Goal: Transaction & Acquisition: Purchase product/service

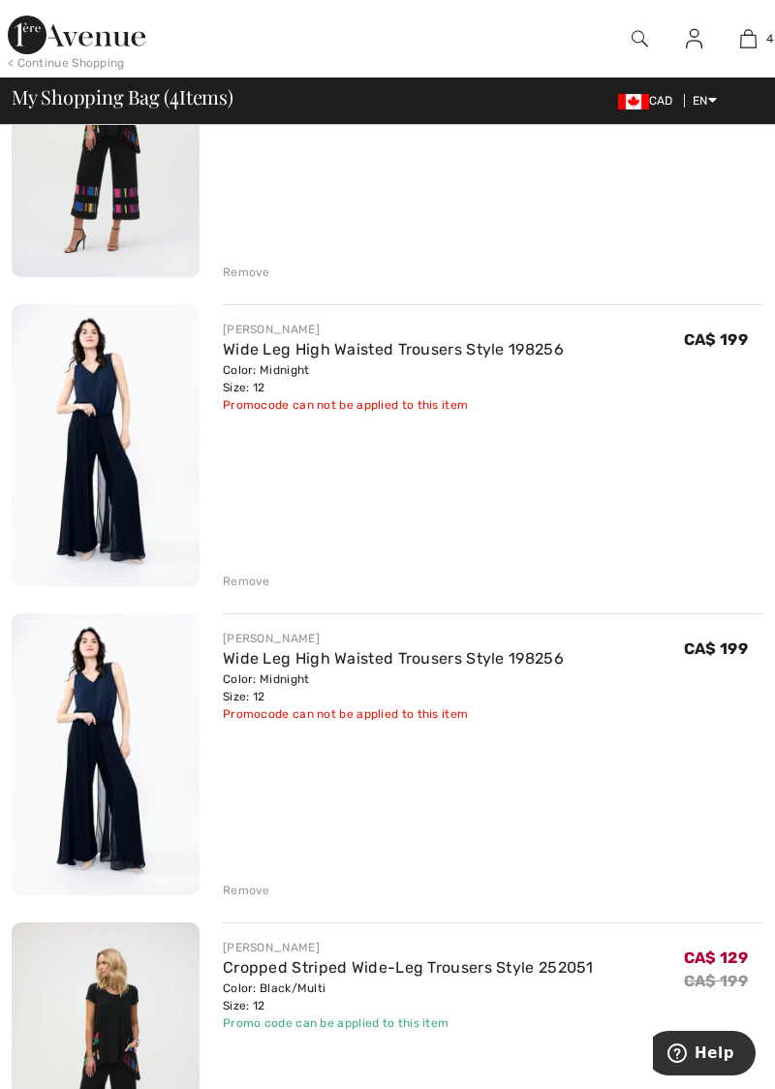
scroll to position [341, 0]
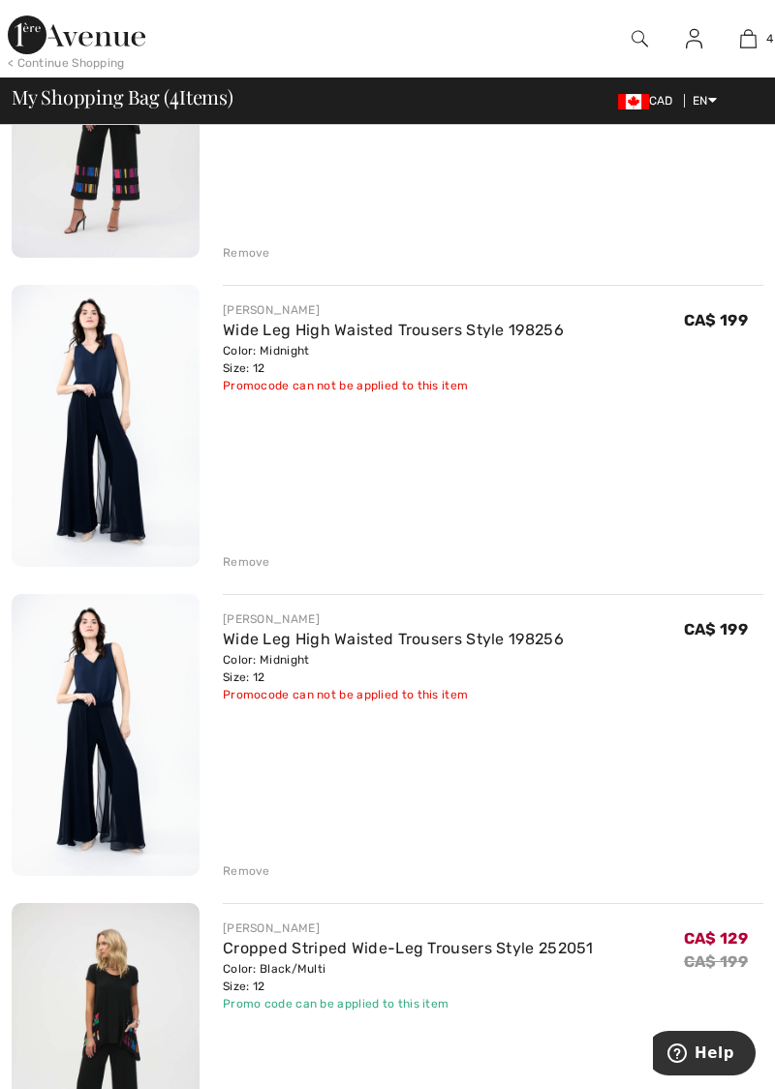
click at [242, 872] on div "Remove" at bounding box center [246, 870] width 47 height 17
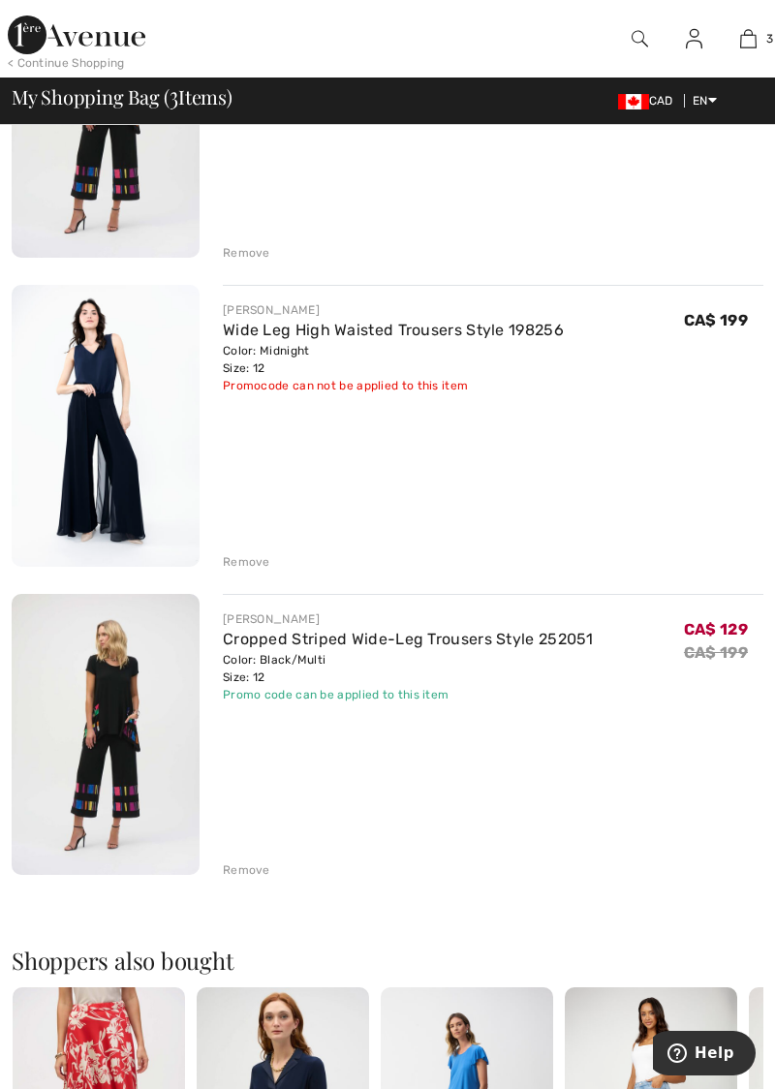
click at [249, 565] on div "Remove" at bounding box center [246, 561] width 47 height 17
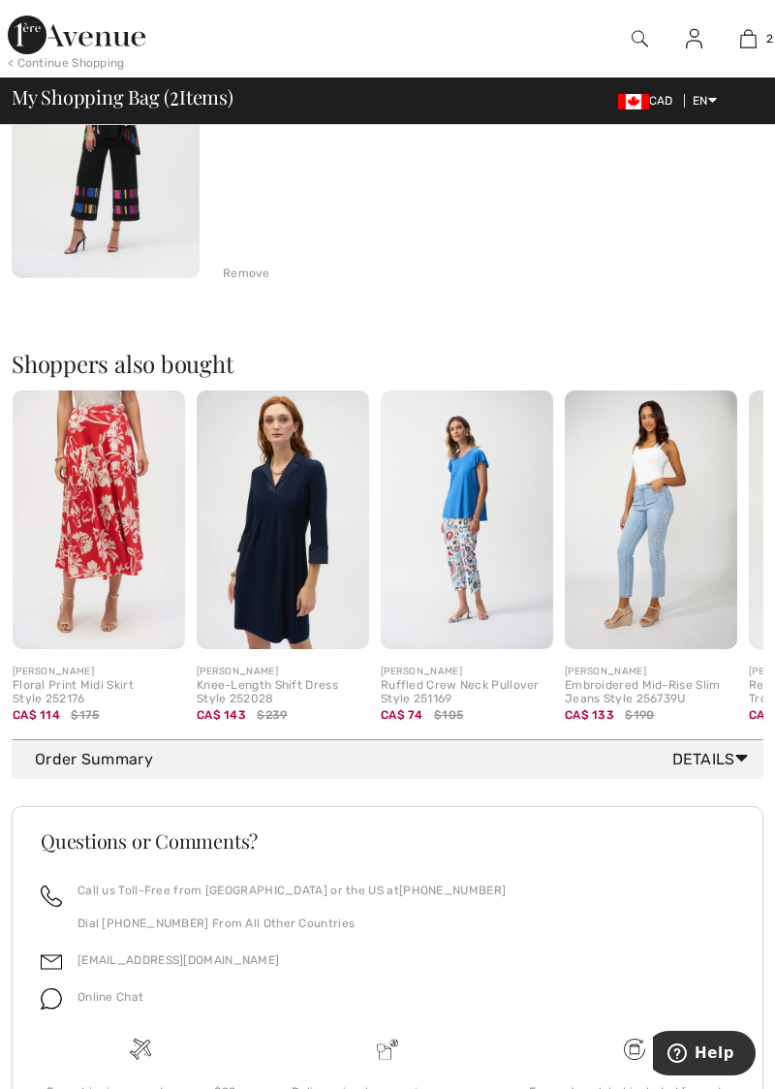
scroll to position [671, 0]
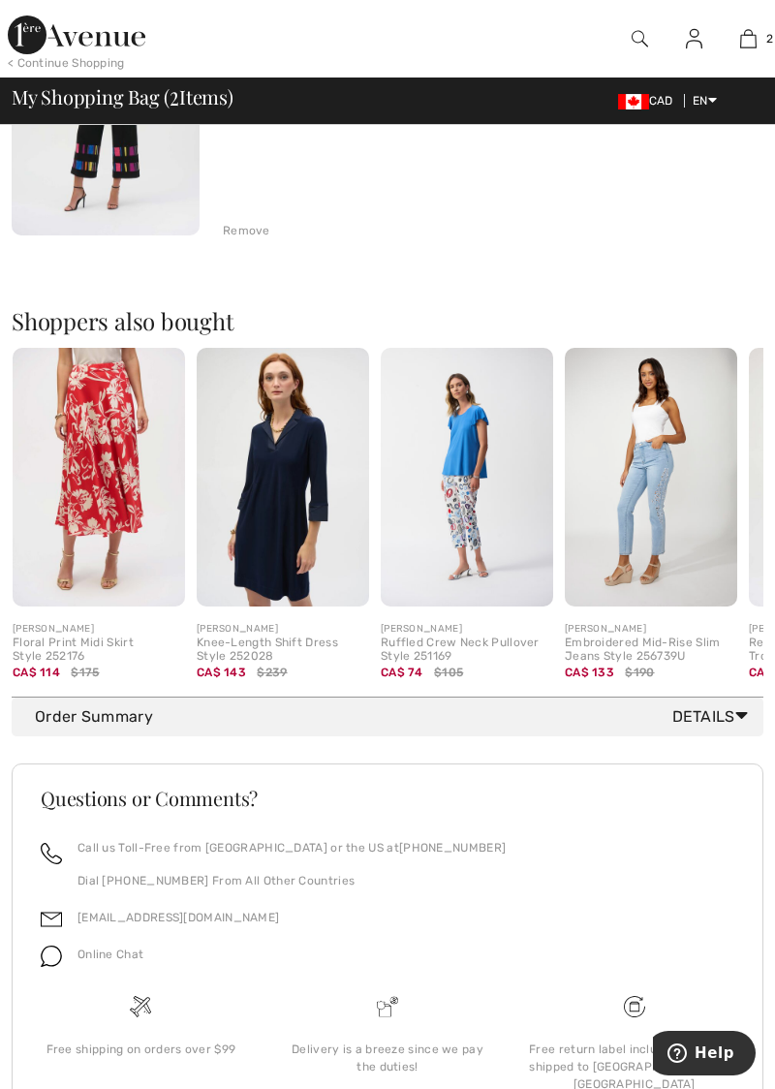
click at [732, 719] on span "Details" at bounding box center [713, 716] width 83 height 23
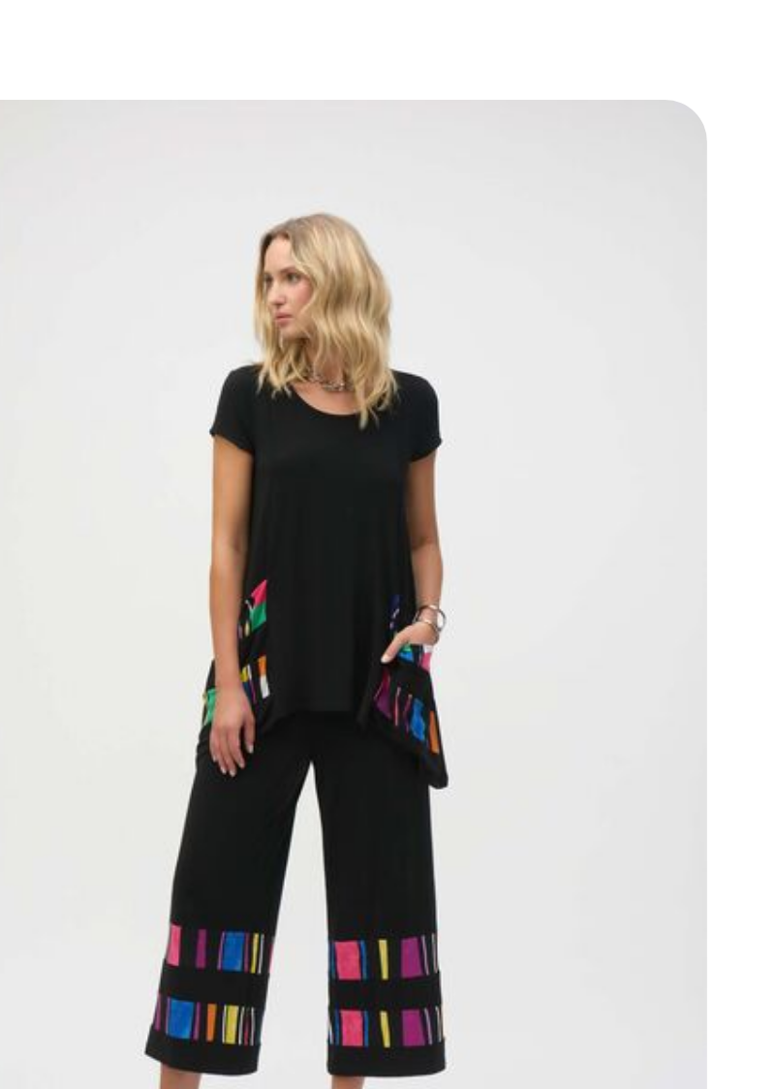
scroll to position [36, 0]
